Goal: Task Accomplishment & Management: Manage account settings

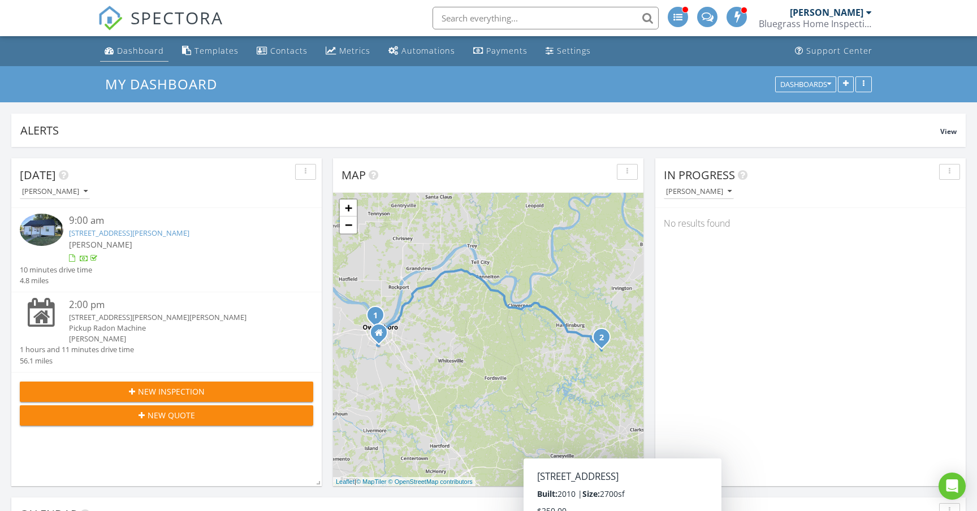
click at [135, 52] on div "Dashboard" at bounding box center [140, 50] width 47 height 11
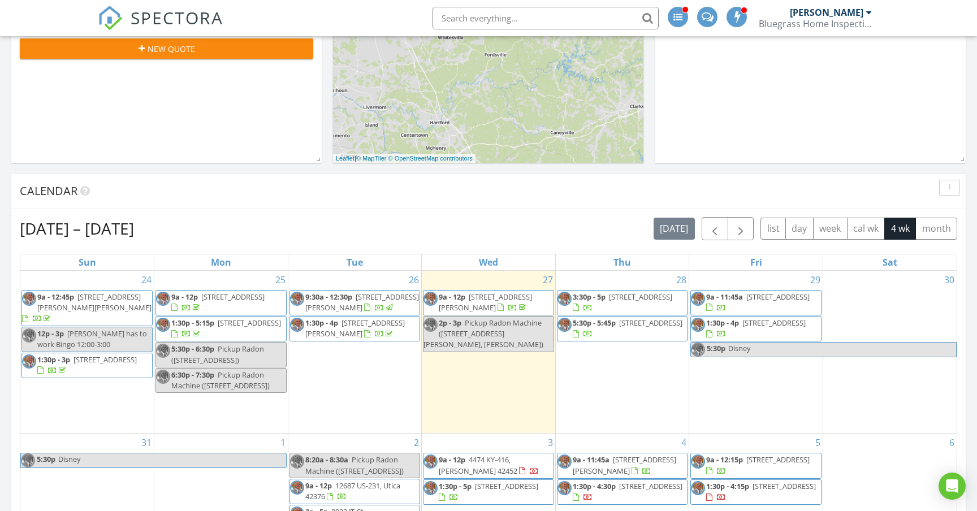
scroll to position [369, 0]
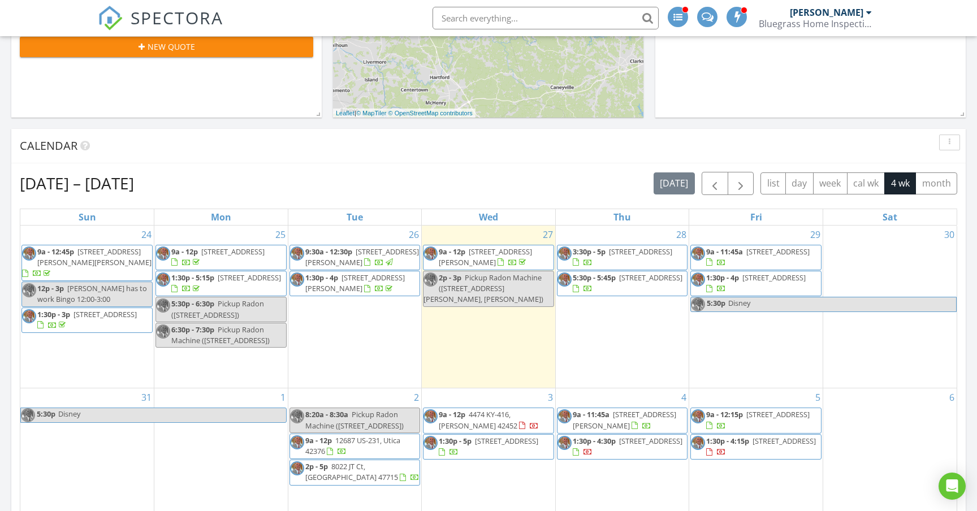
click at [807, 262] on span "9a - 11:45a 2981 Lost Lake Cove, Owensboro 42303" at bounding box center [756, 258] width 130 height 22
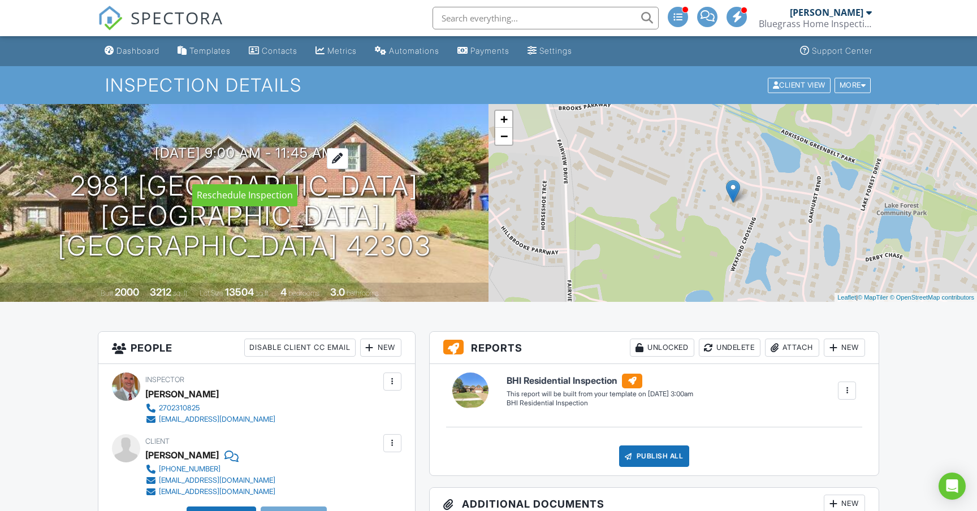
click at [244, 161] on h3 "08/29/2025 9:00 am - 11:45 am" at bounding box center [244, 152] width 179 height 15
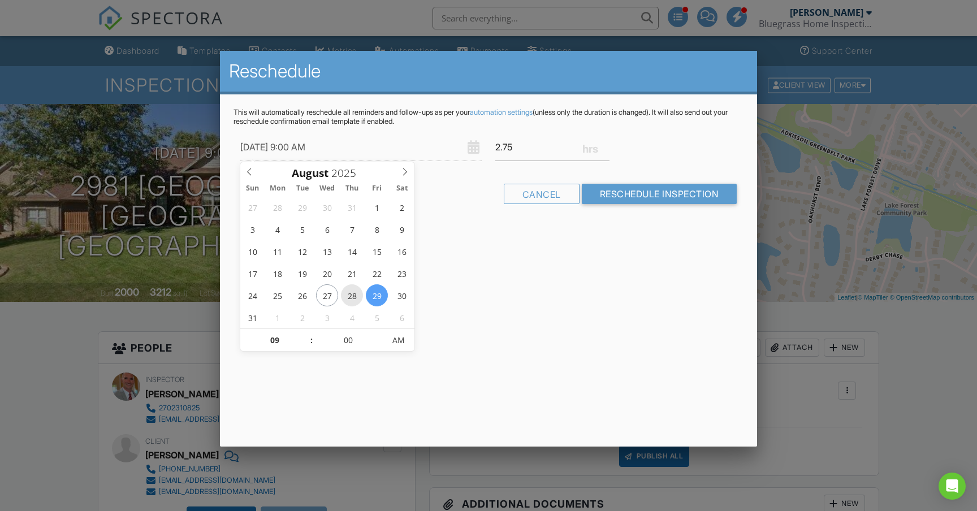
type input "08/28/2025 9:00 AM"
type input "3"
click at [606, 145] on input "3" at bounding box center [552, 147] width 114 height 28
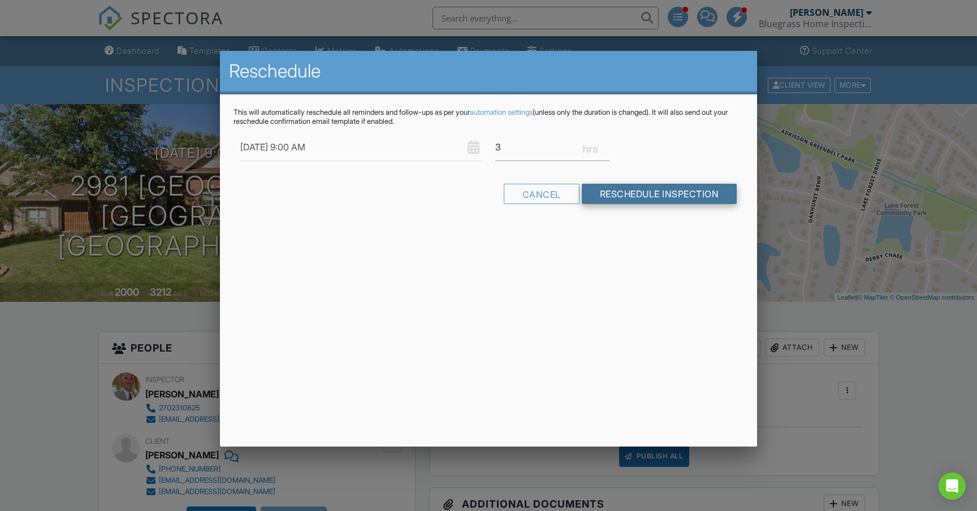
click at [621, 192] on input "Reschedule Inspection" at bounding box center [659, 194] width 155 height 20
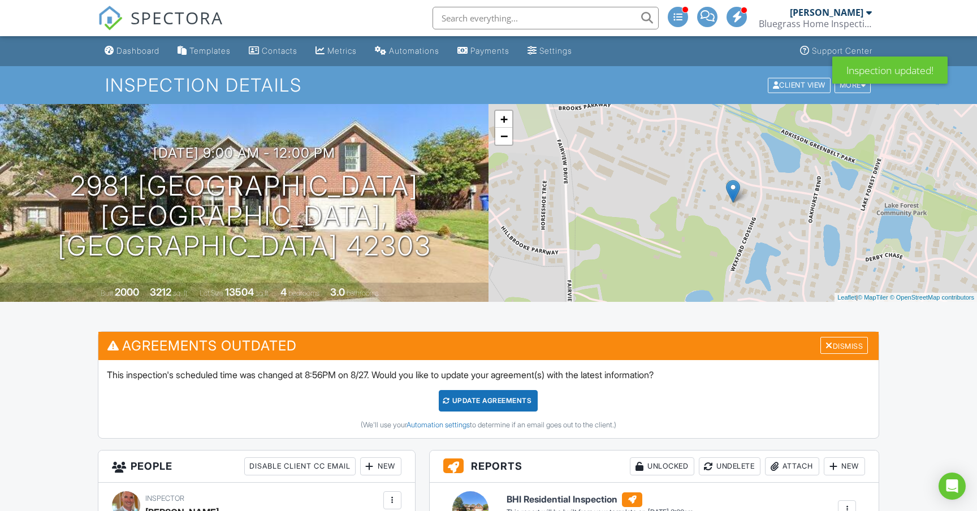
click at [517, 401] on div "Update Agreements" at bounding box center [488, 400] width 99 height 21
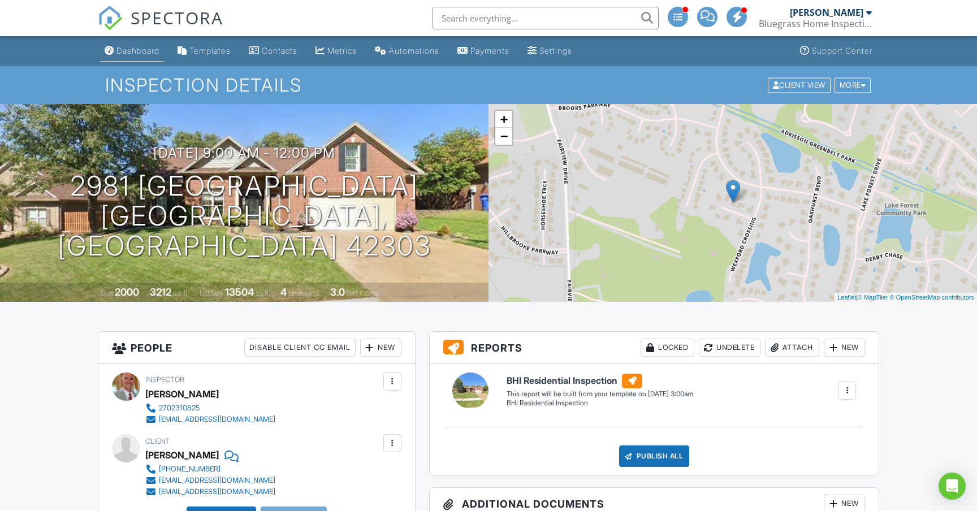
click at [144, 54] on div "Dashboard" at bounding box center [137, 51] width 43 height 10
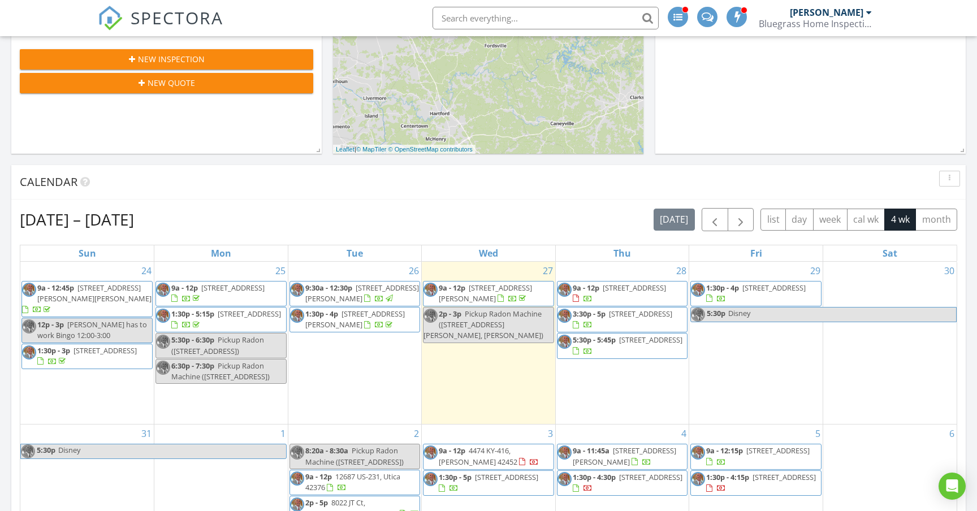
scroll to position [335, 0]
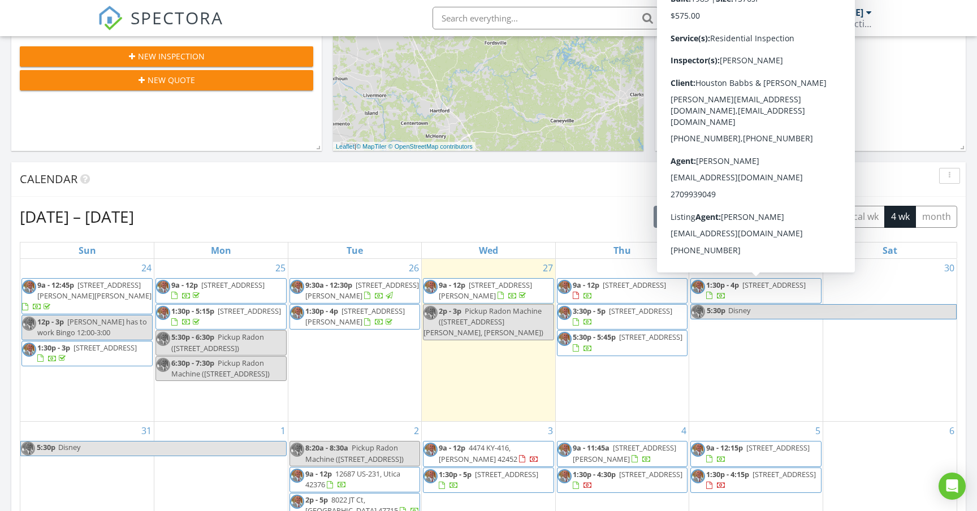
click at [775, 291] on span "1:30p - 4p 4166 Greenbriar Rd, Utica 42376" at bounding box center [756, 291] width 130 height 22
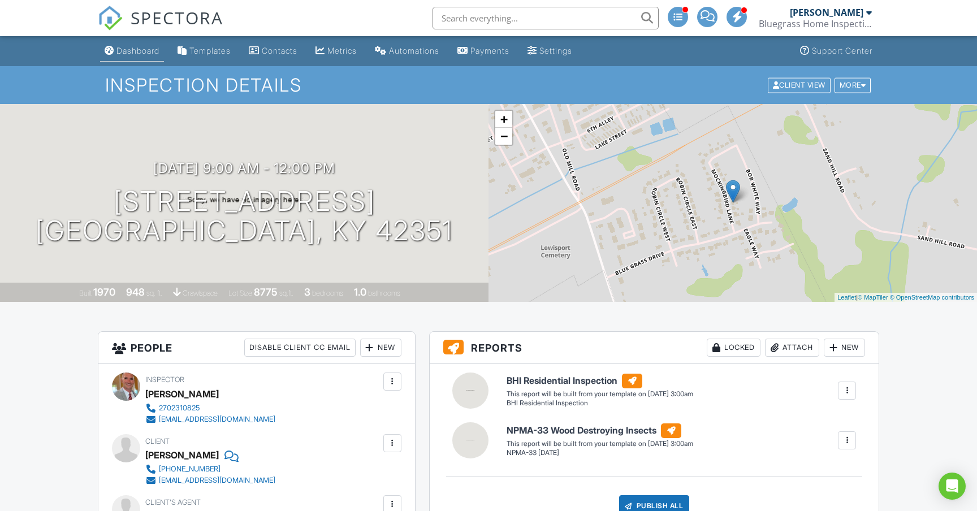
click at [138, 53] on div "Dashboard" at bounding box center [137, 51] width 43 height 10
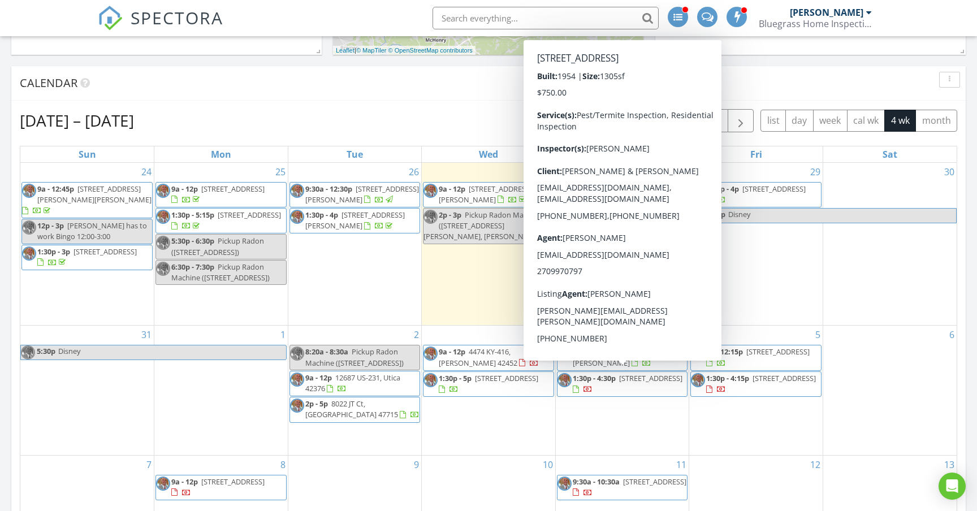
scroll to position [436, 0]
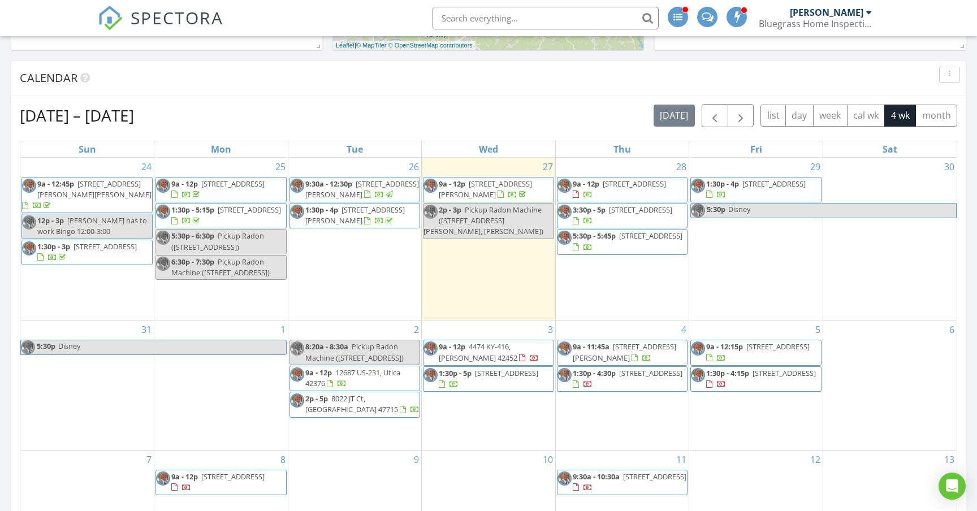
click at [266, 488] on span "9a - 12p 120 Mockingbird Ln, Lewisport 42351" at bounding box center [221, 483] width 130 height 22
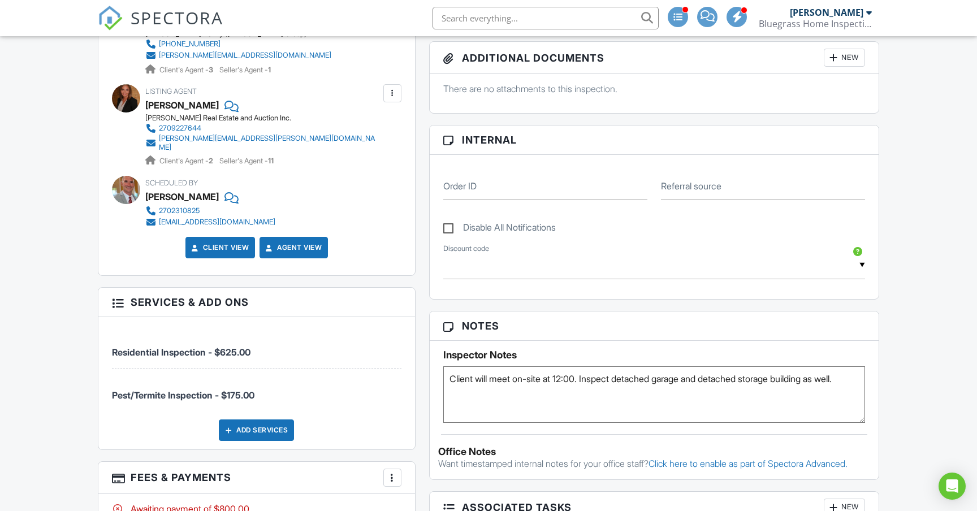
scroll to position [496, 0]
click at [485, 399] on textarea "Client will meet on-site at 12:00. Inspect detached garage and detached storage…" at bounding box center [654, 394] width 422 height 57
type textarea "Client will meet on-site at 12:00. Inspect detached garage and detached storage…"
click at [422, 426] on div "Reports Locked Attach New BHI Residential Inspection BHI Residential Inspection…" at bounding box center [654, 330] width 464 height 991
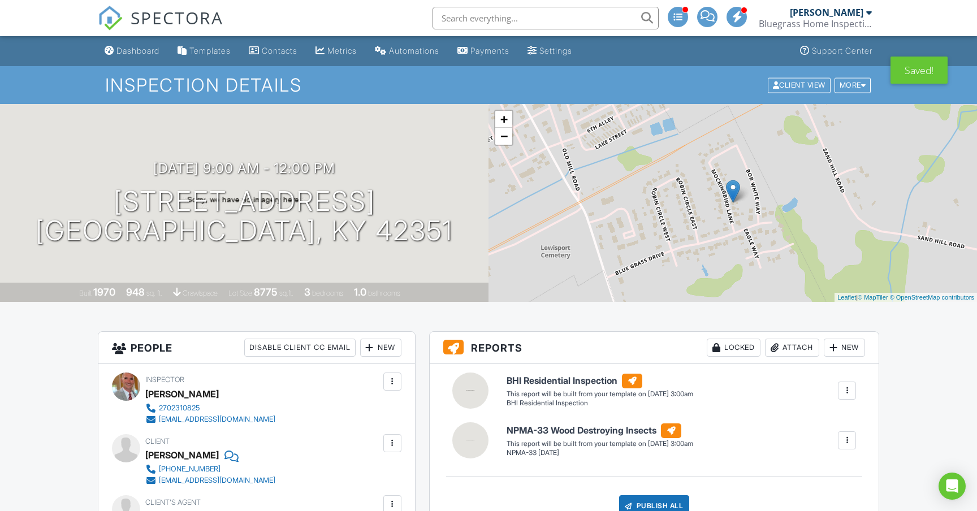
scroll to position [0, 0]
click at [149, 55] on link "Dashboard" at bounding box center [132, 51] width 64 height 21
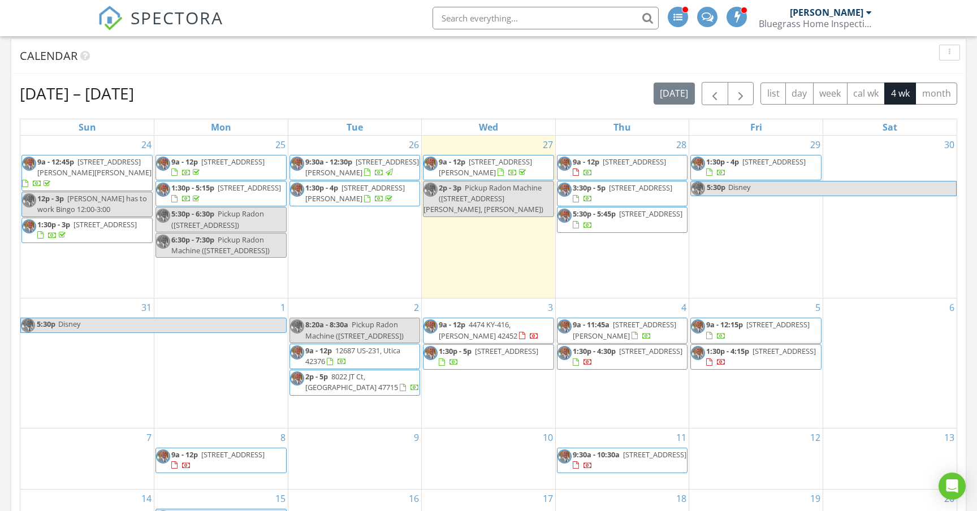
scroll to position [461, 0]
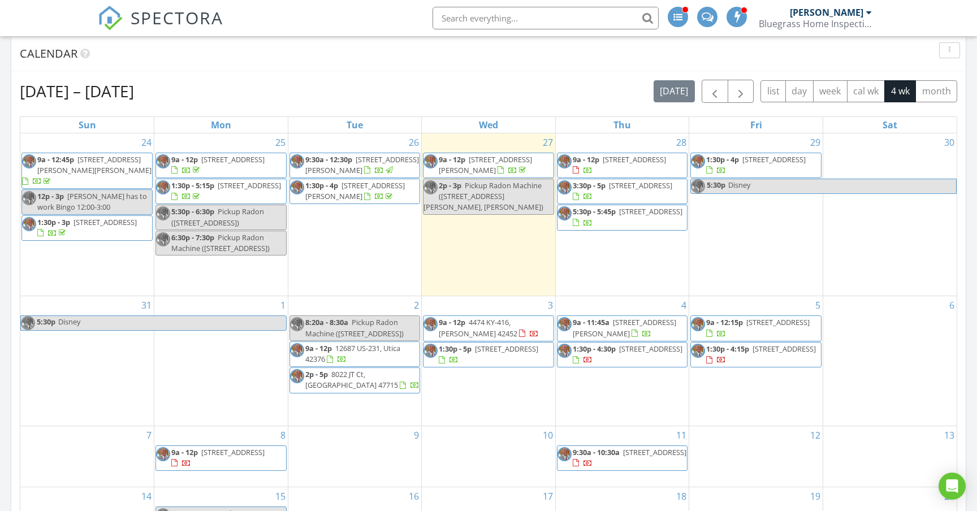
click at [395, 389] on span "2p - 5p 8022 JT Ct, Evansville 47715" at bounding box center [355, 380] width 130 height 22
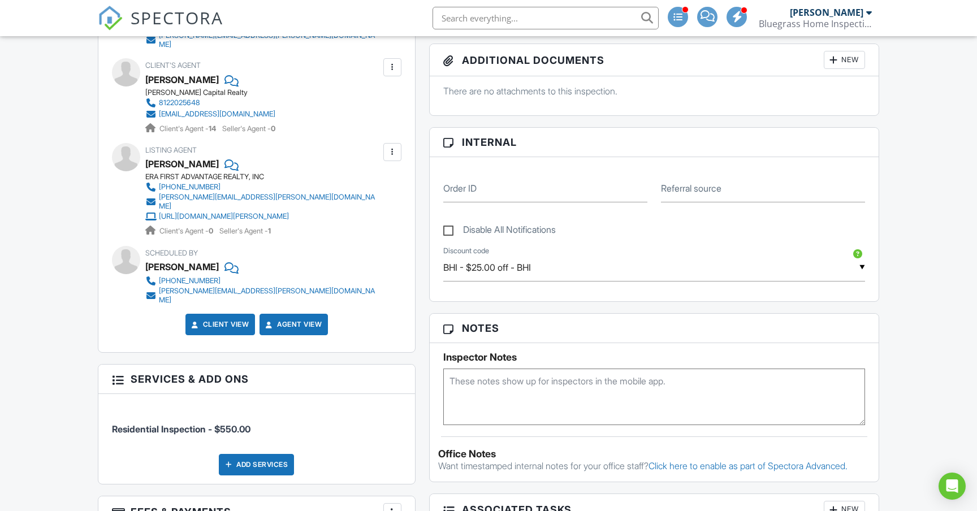
scroll to position [456, 0]
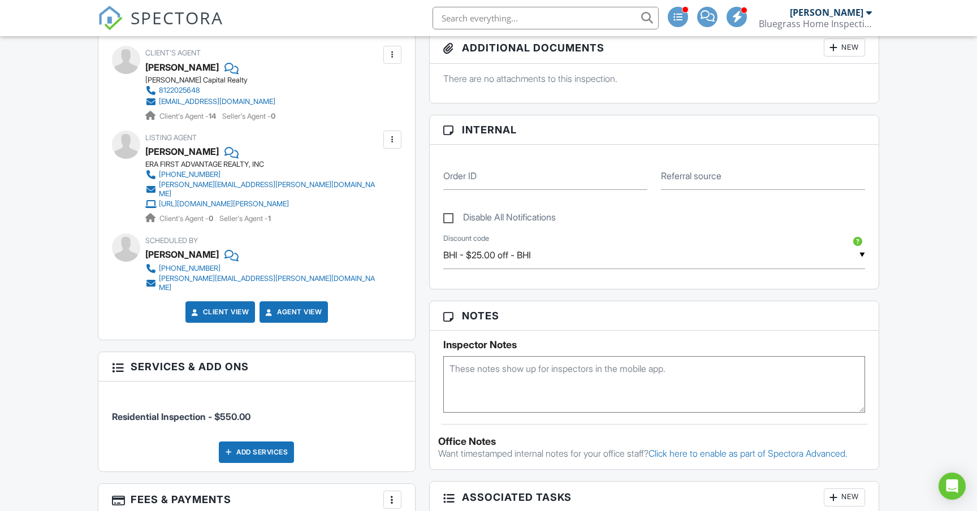
click at [492, 369] on textarea at bounding box center [654, 384] width 422 height 57
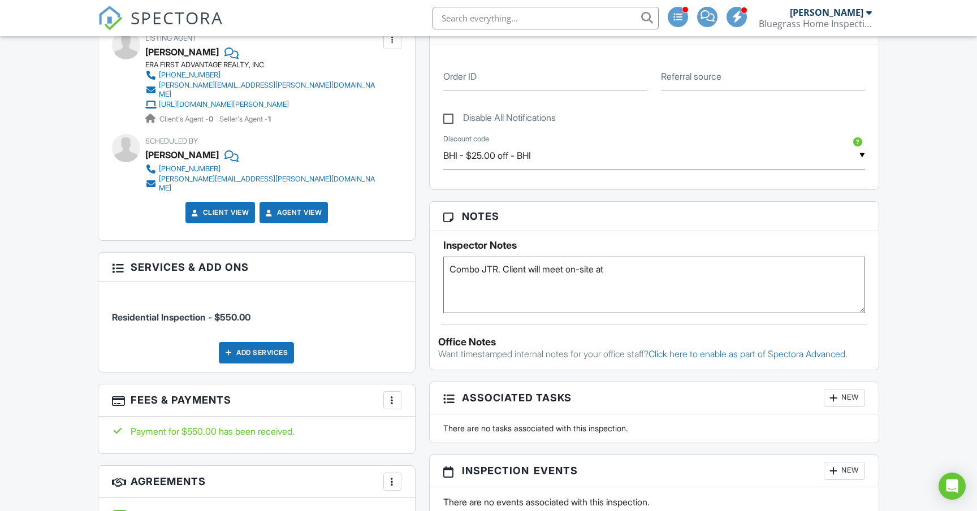
scroll to position [557, 0]
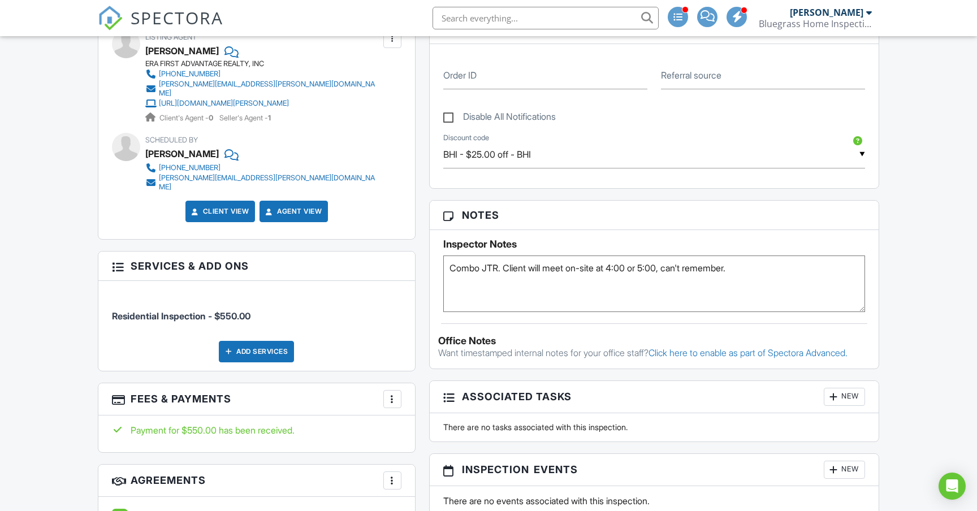
type textarea "Combo JTR. Client will meet on-site at 4:00 or 5:00, can't remember."
click at [422, 377] on div "People Disable Client CC Email New Client Client's Agent Listing Agent Add Anot…" at bounding box center [256, 222] width 331 height 896
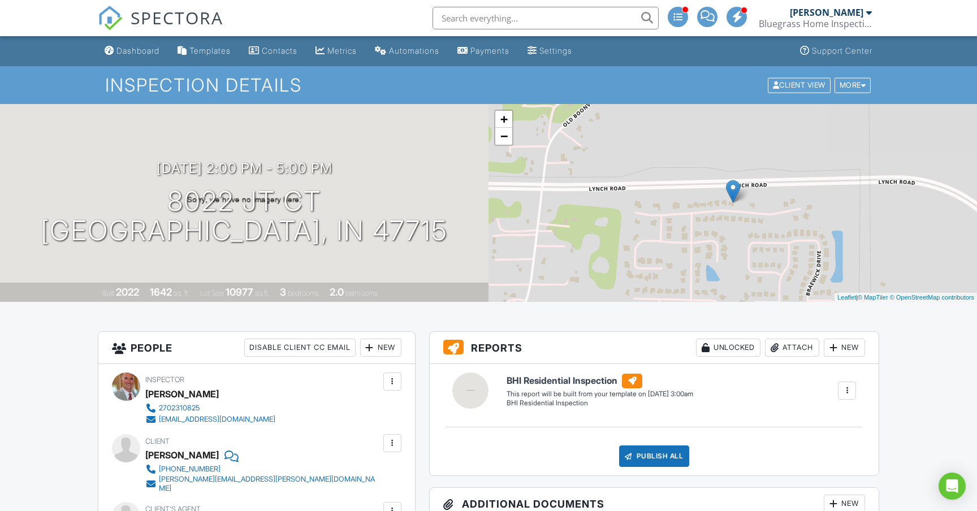
scroll to position [0, 0]
click at [141, 55] on div "Dashboard" at bounding box center [137, 51] width 43 height 10
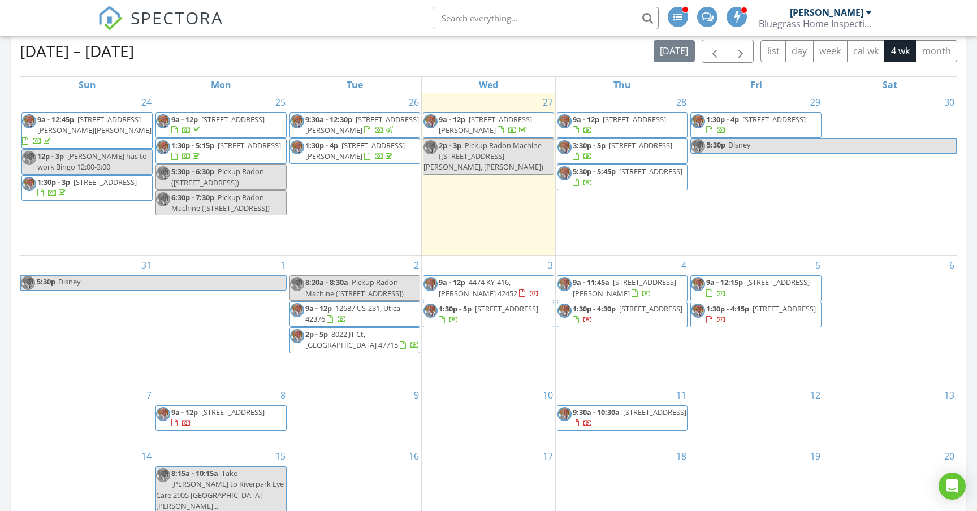
scroll to position [552, 0]
